Goal: Transaction & Acquisition: Purchase product/service

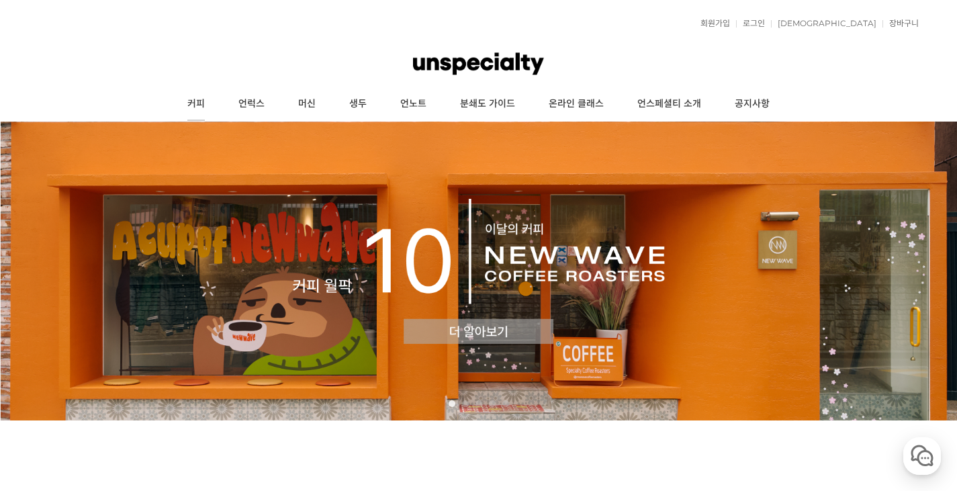
click at [196, 102] on link "커피" at bounding box center [196, 104] width 51 height 34
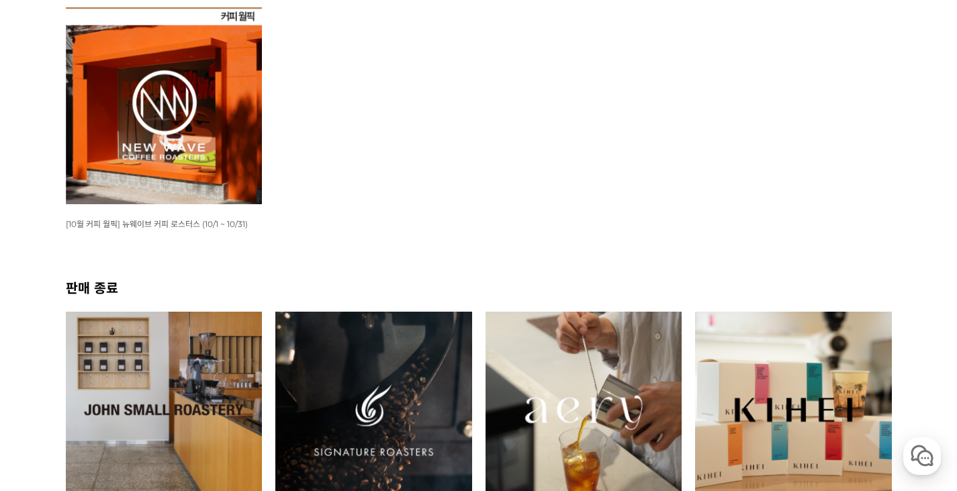
scroll to position [67, 0]
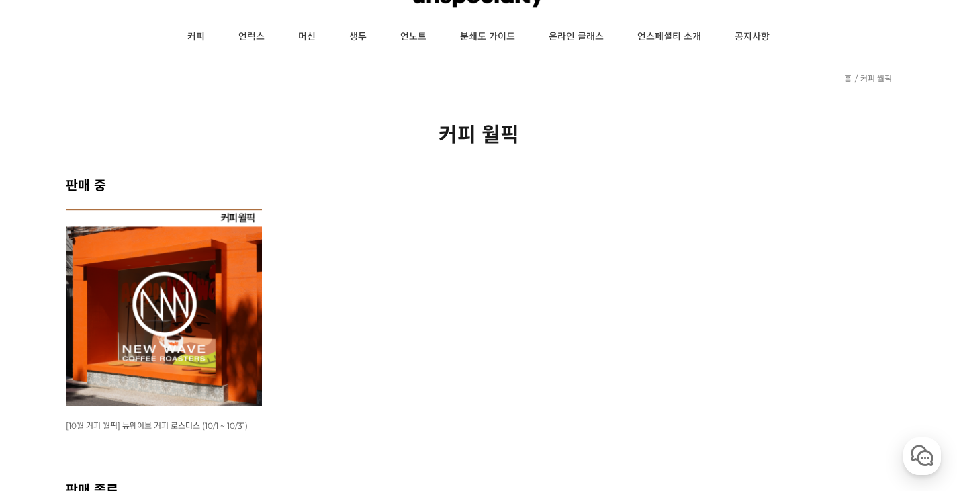
click at [191, 279] on img at bounding box center [164, 307] width 197 height 197
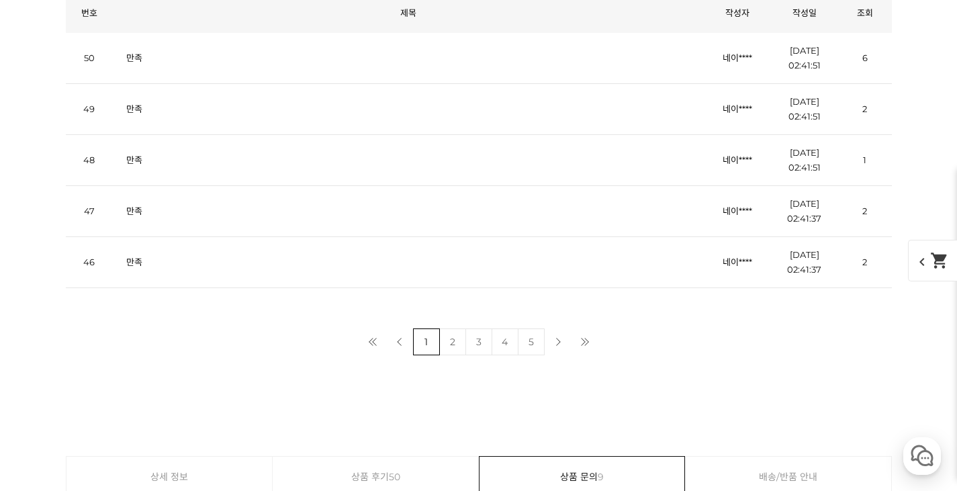
scroll to position [4902, 0]
